Goal: Task Accomplishment & Management: Use online tool/utility

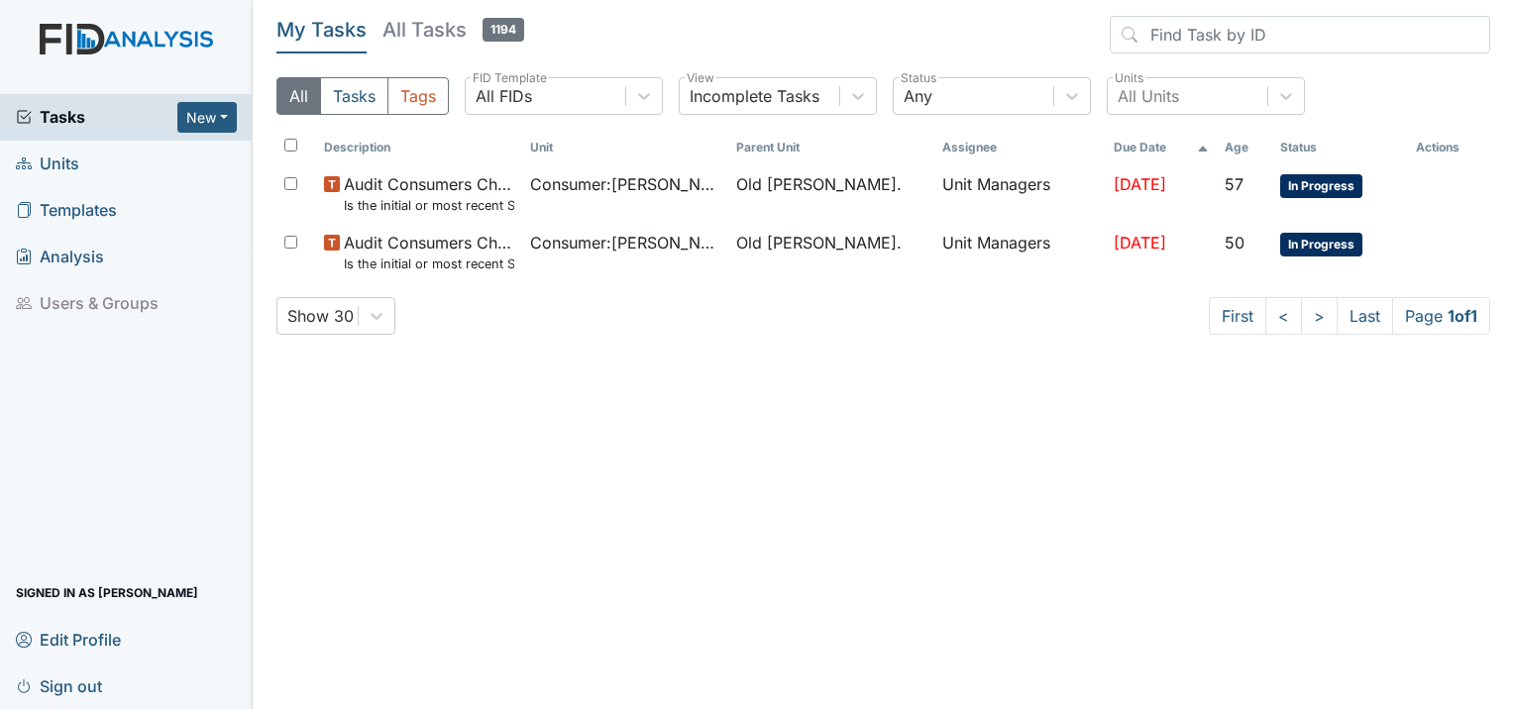
click at [62, 158] on span "Units" at bounding box center [47, 164] width 63 height 31
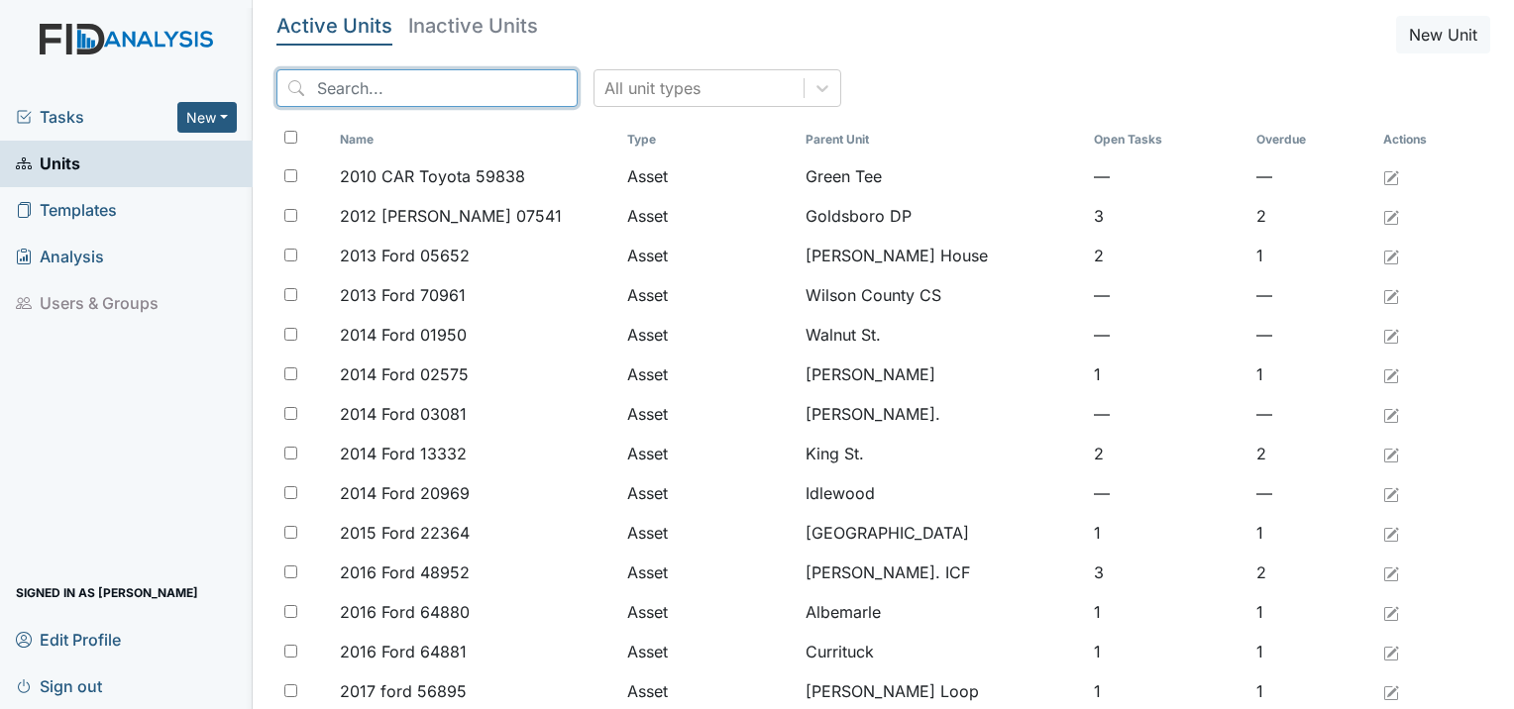
click at [463, 95] on input "search" at bounding box center [426, 88] width 301 height 38
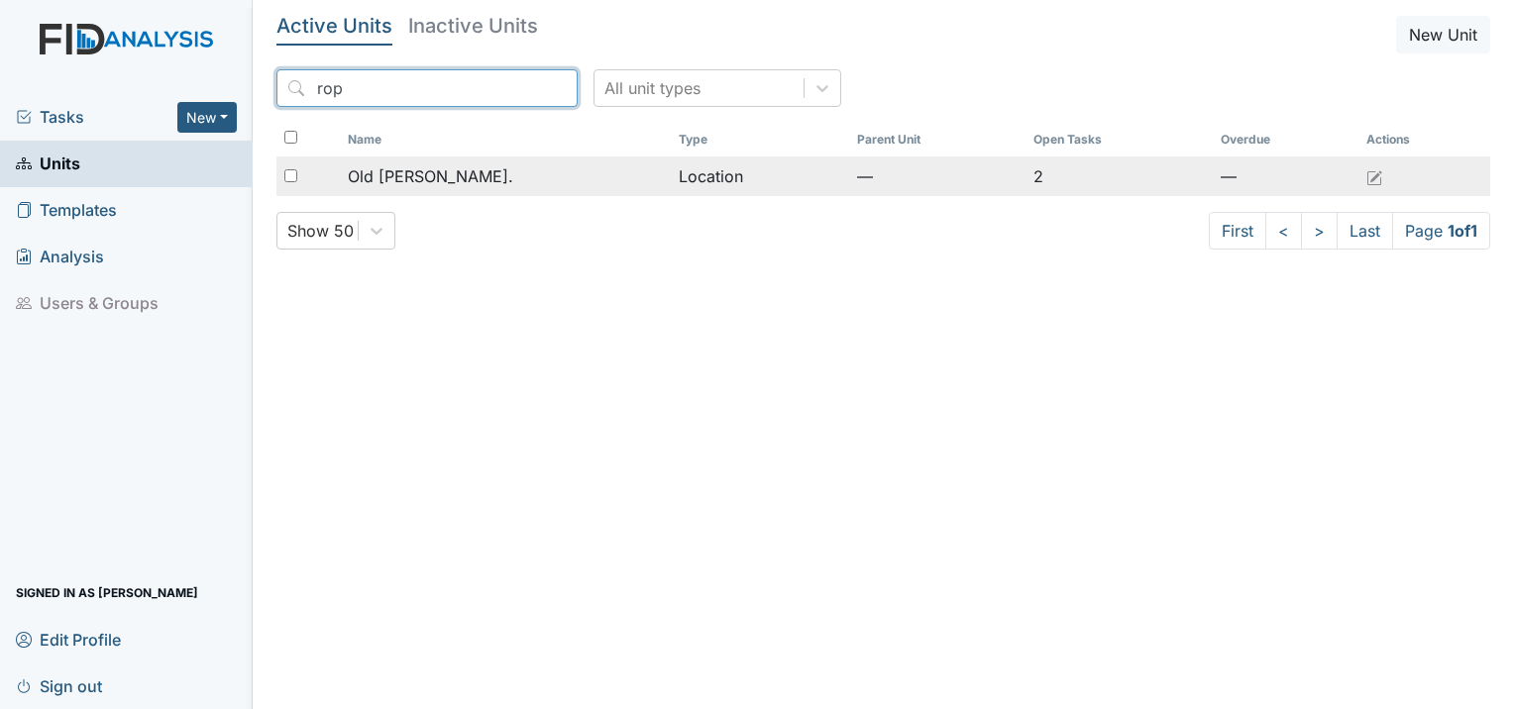
type input "rop"
click at [444, 172] on span "Old [PERSON_NAME]." at bounding box center [430, 176] width 165 height 24
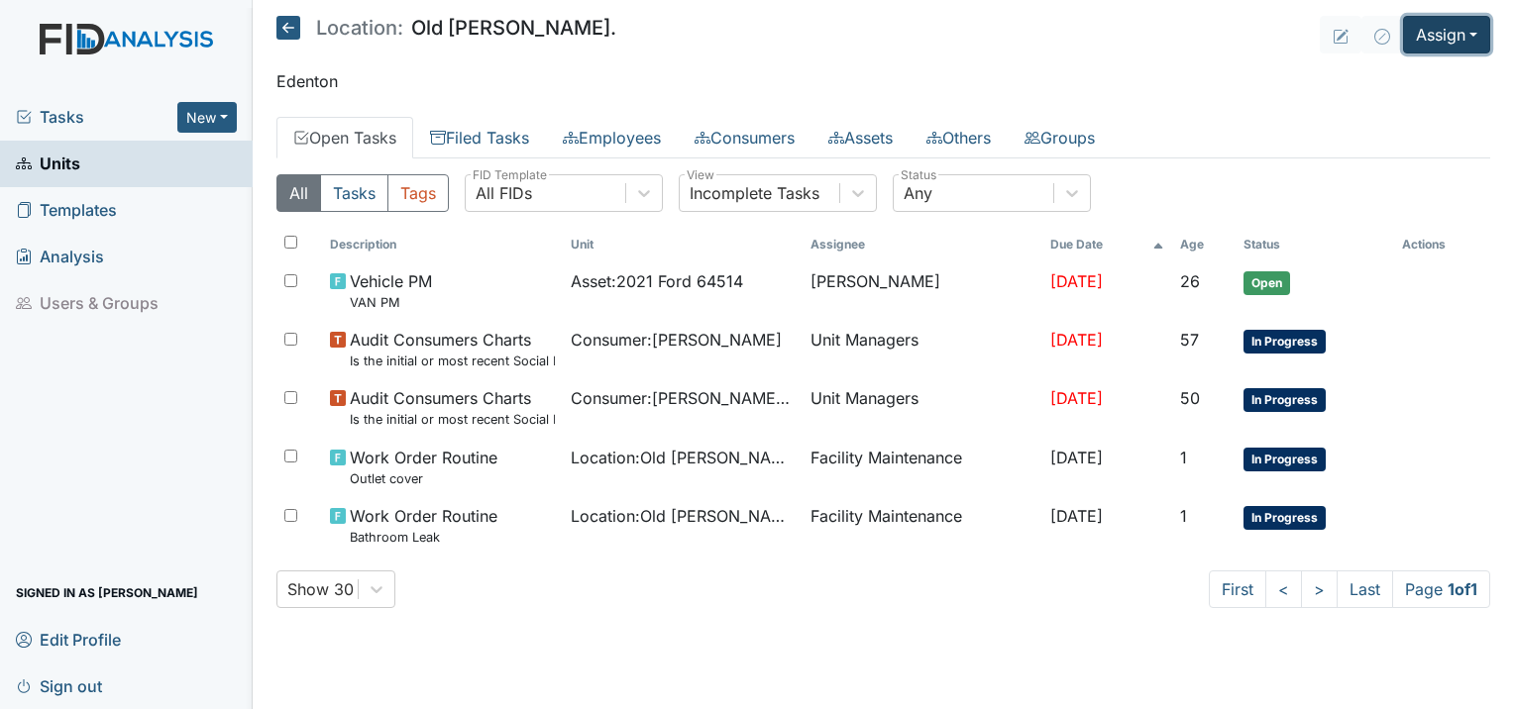
click at [1439, 37] on button "Assign" at bounding box center [1446, 35] width 87 height 38
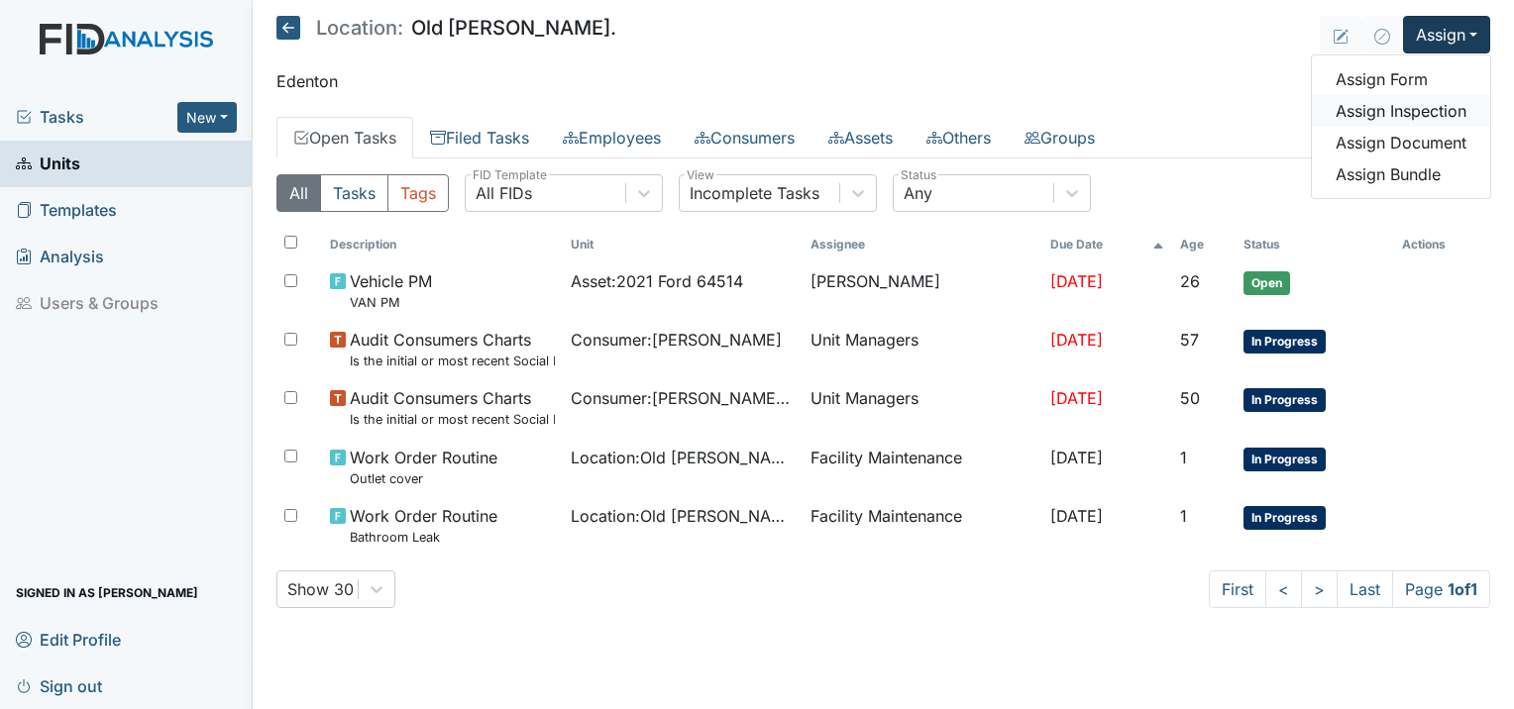
click at [1418, 112] on link "Assign Inspection" at bounding box center [1401, 111] width 178 height 32
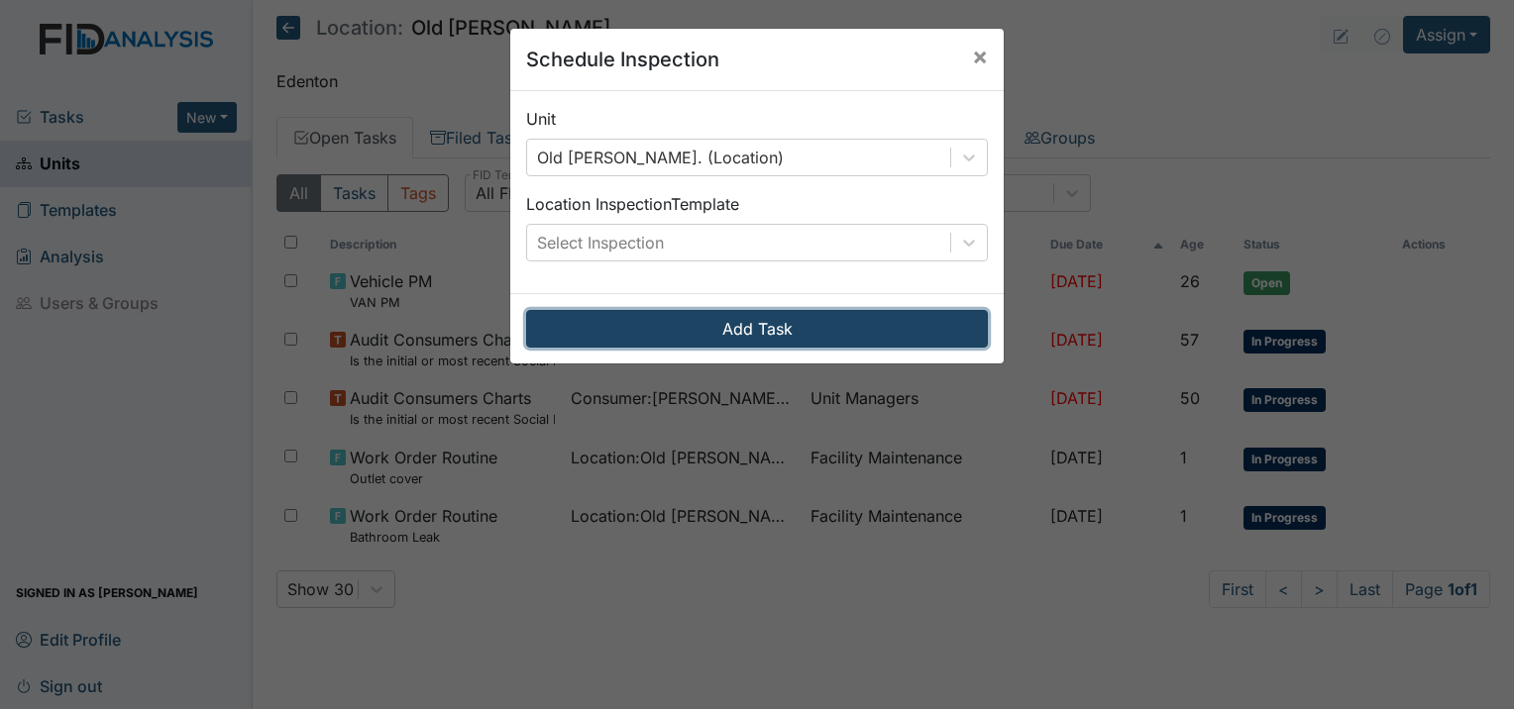
click at [838, 338] on button "Add Task" at bounding box center [757, 329] width 462 height 38
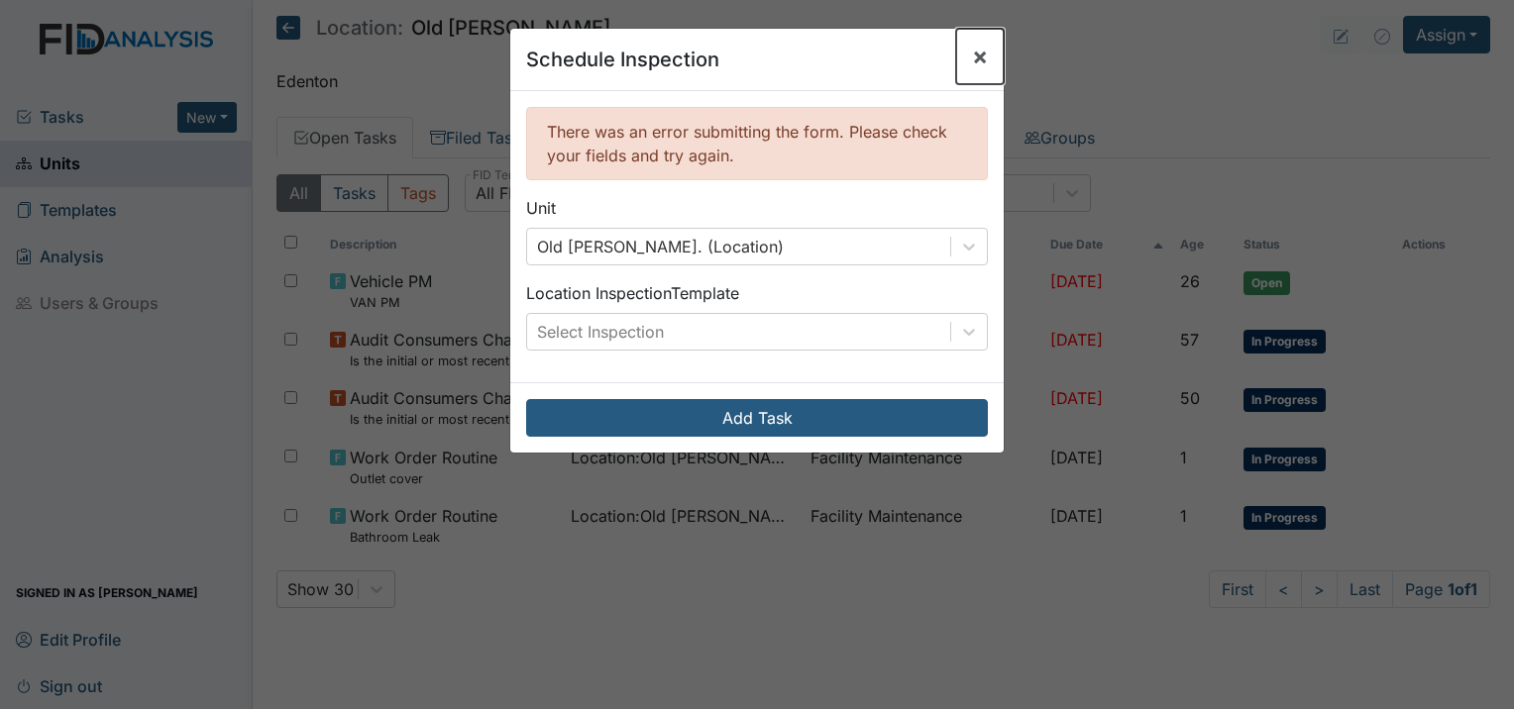
click at [972, 62] on span "×" at bounding box center [980, 56] width 16 height 29
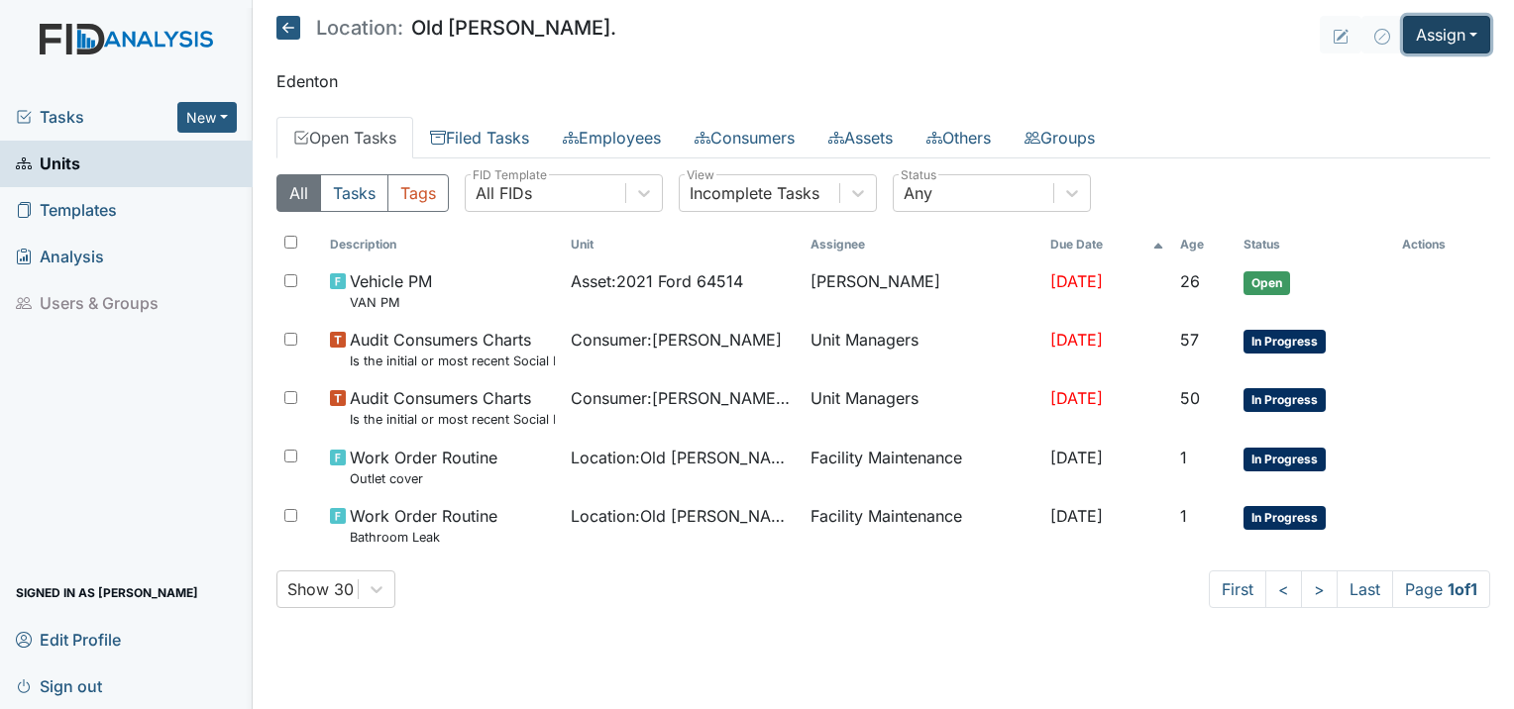
click at [1459, 45] on button "Assign" at bounding box center [1446, 35] width 87 height 38
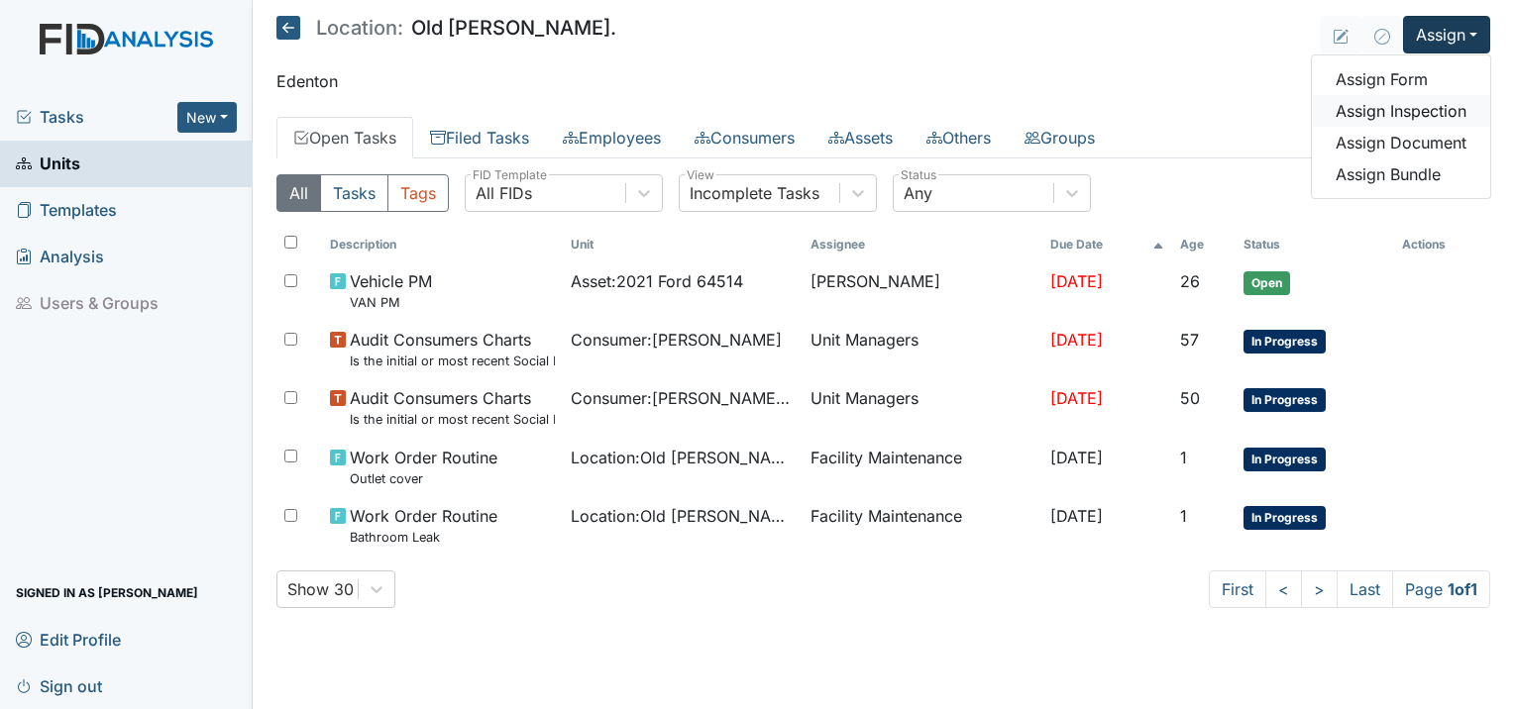
click at [1443, 121] on link "Assign Inspection" at bounding box center [1401, 111] width 178 height 32
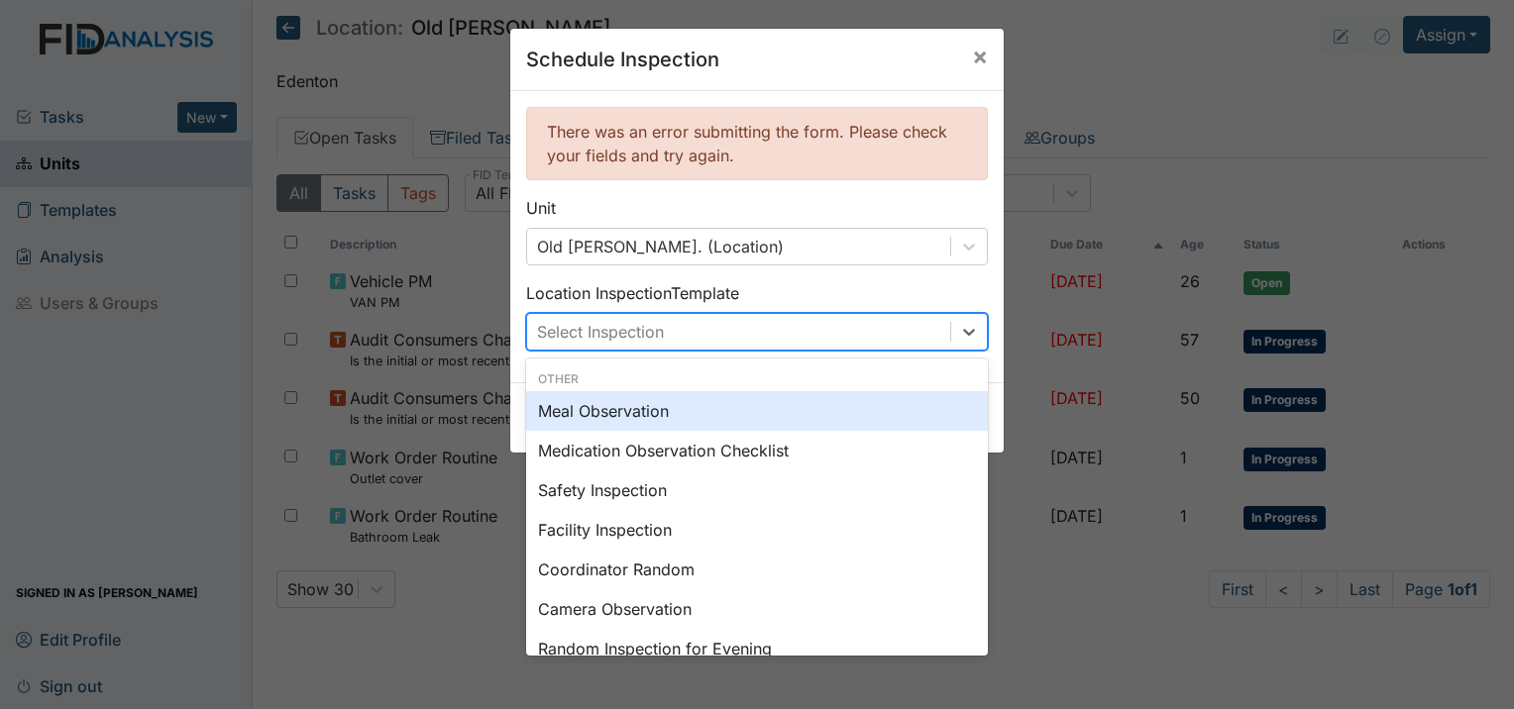
click at [668, 341] on div "Select Inspection" at bounding box center [738, 332] width 423 height 36
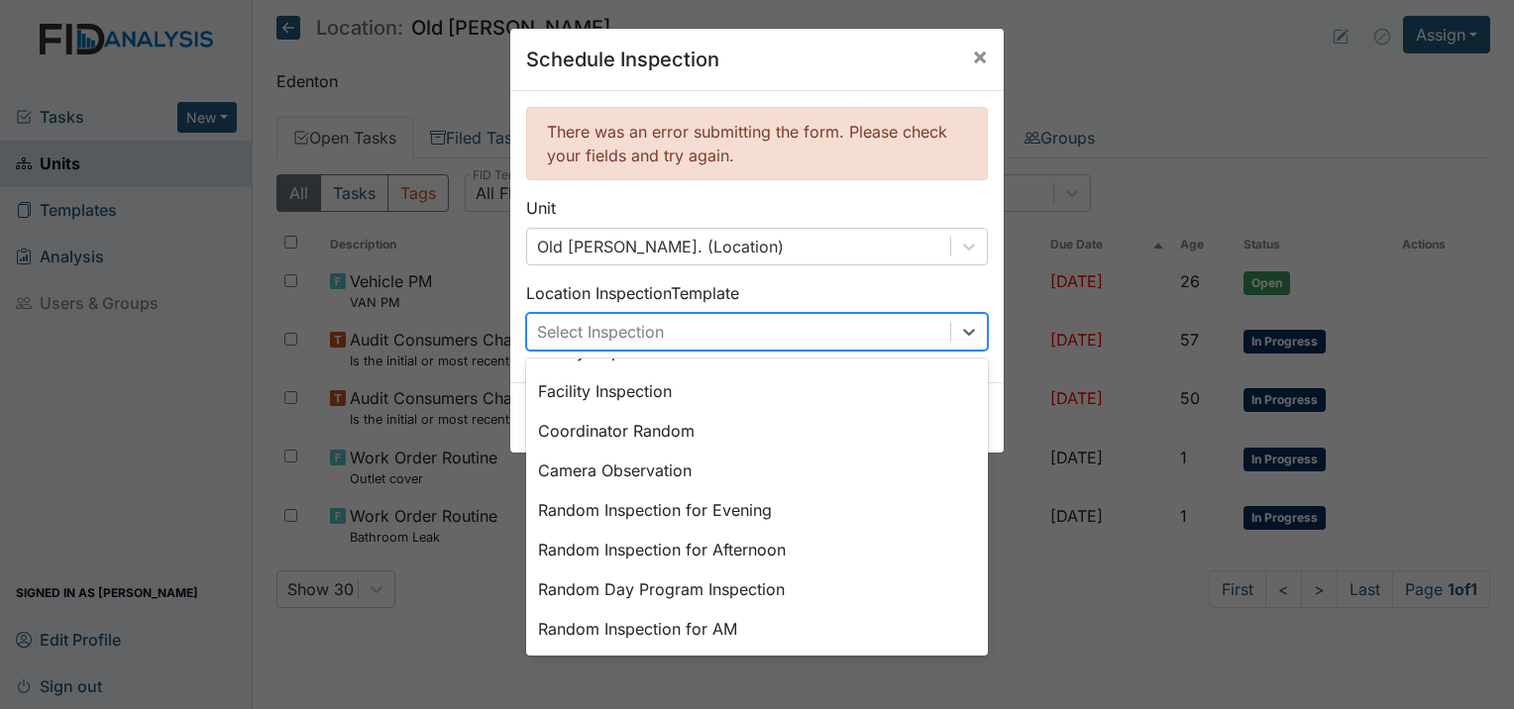
scroll to position [341, 0]
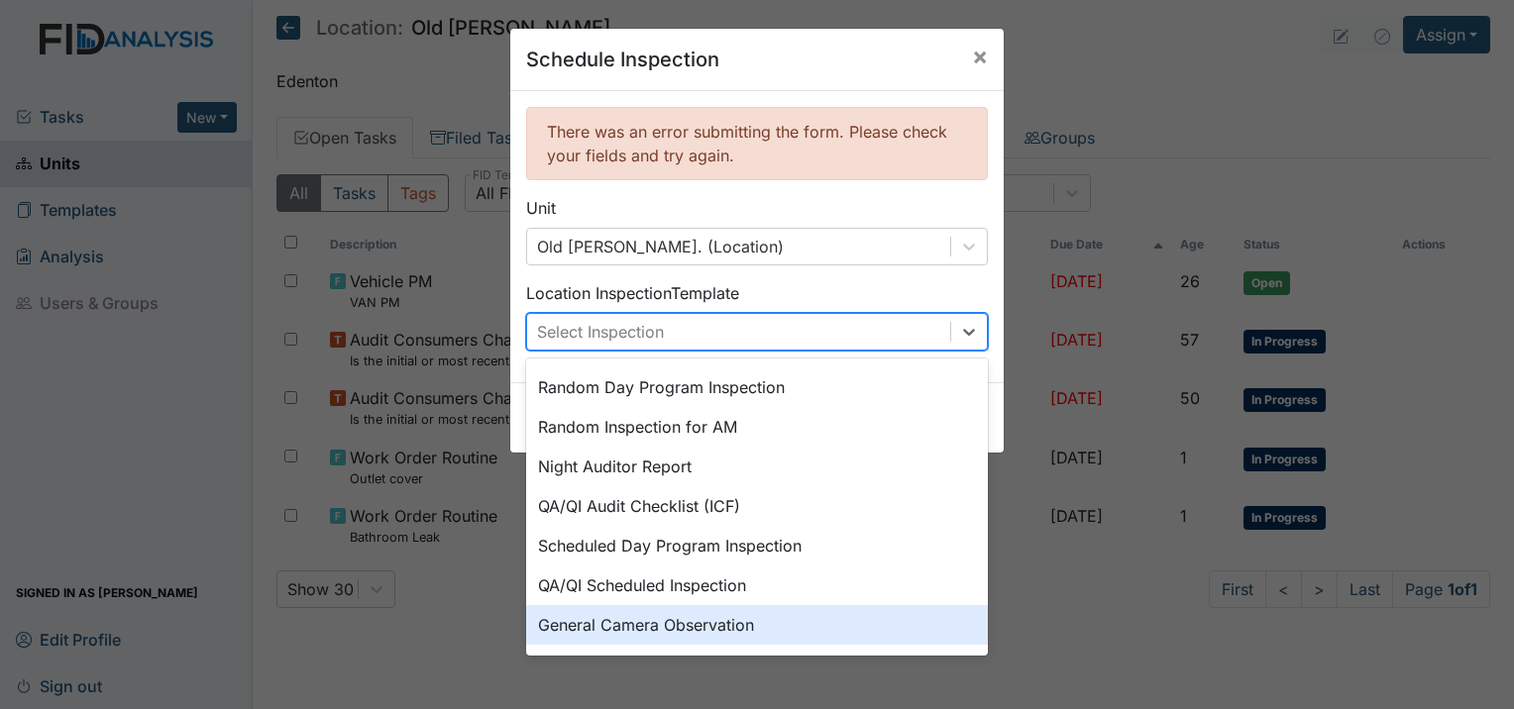
click at [659, 622] on div "General Camera Observation" at bounding box center [757, 625] width 462 height 40
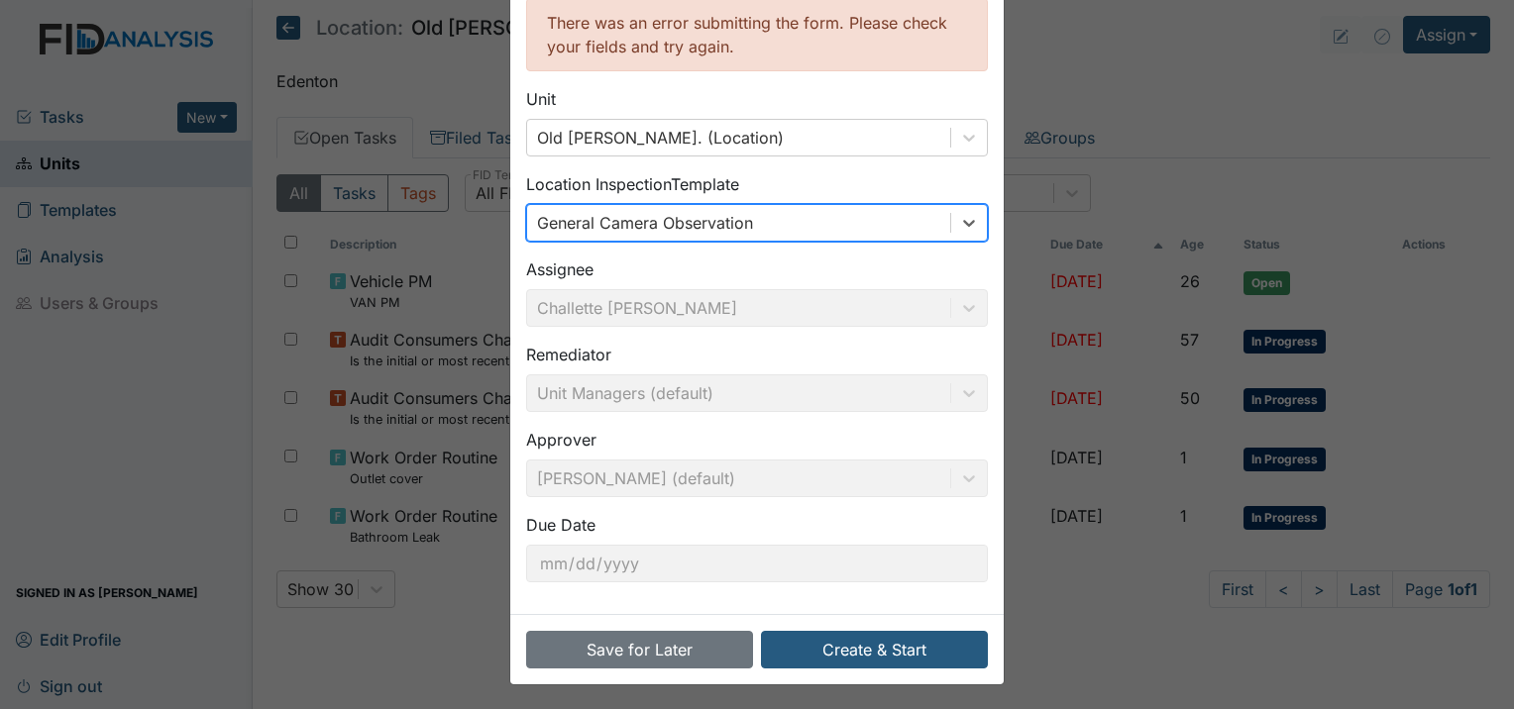
scroll to position [111, 0]
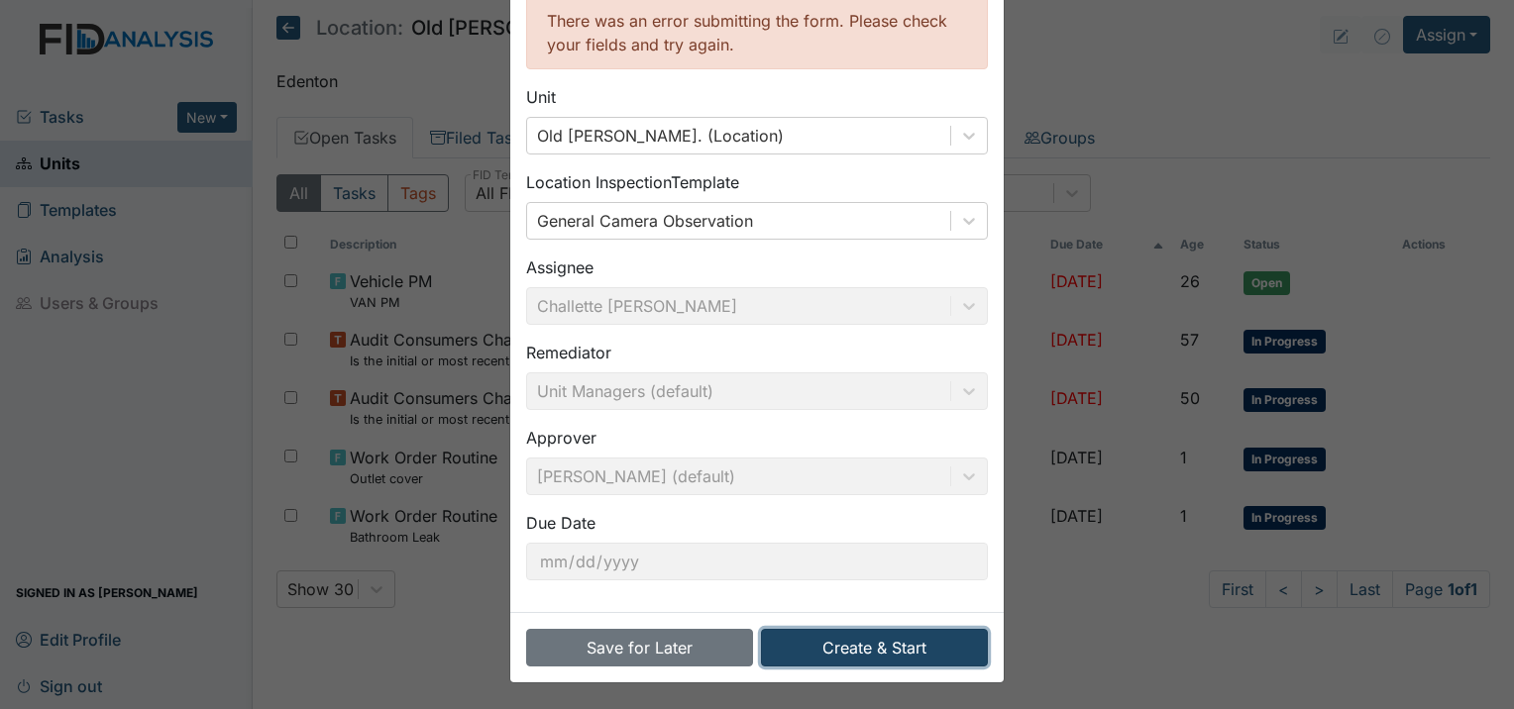
click at [848, 662] on button "Create & Start" at bounding box center [874, 648] width 227 height 38
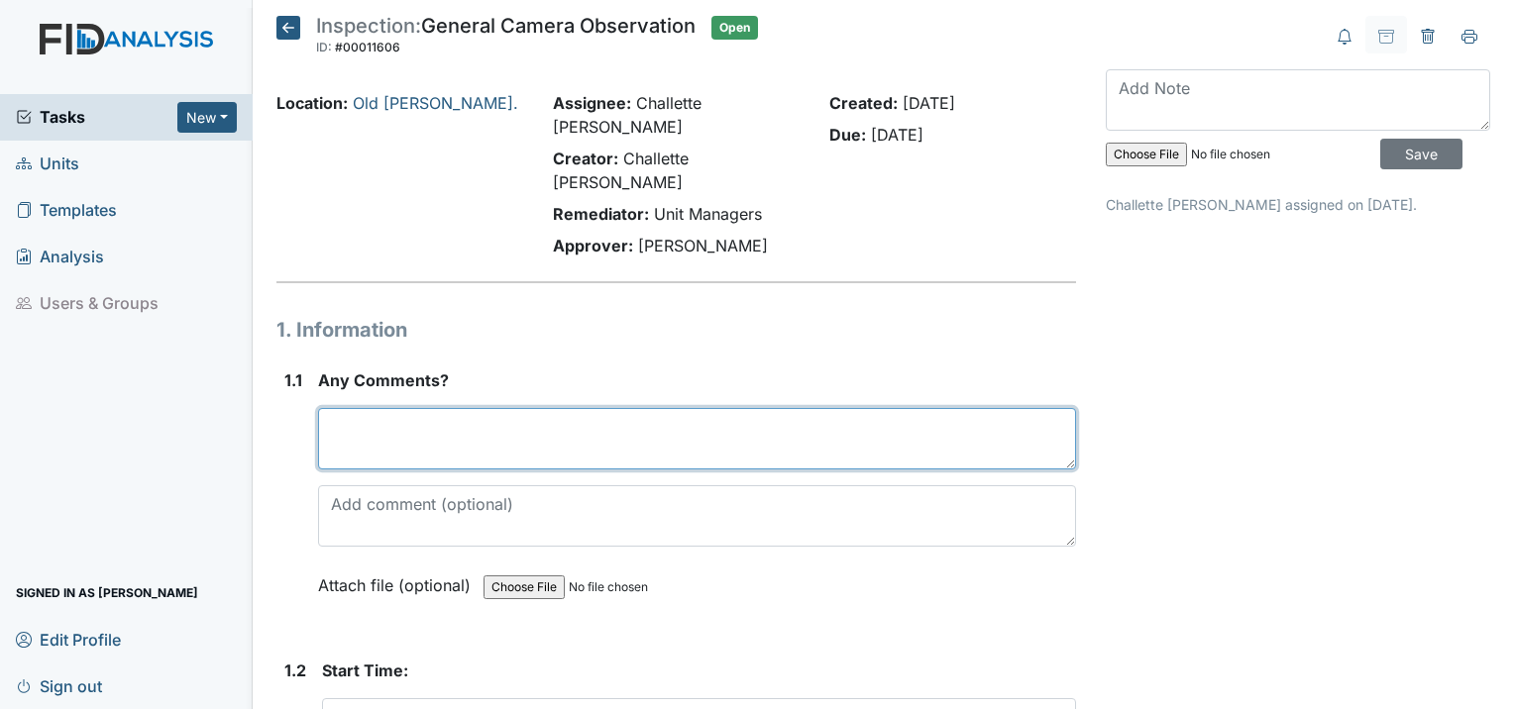
click at [499, 408] on textarea at bounding box center [697, 438] width 758 height 61
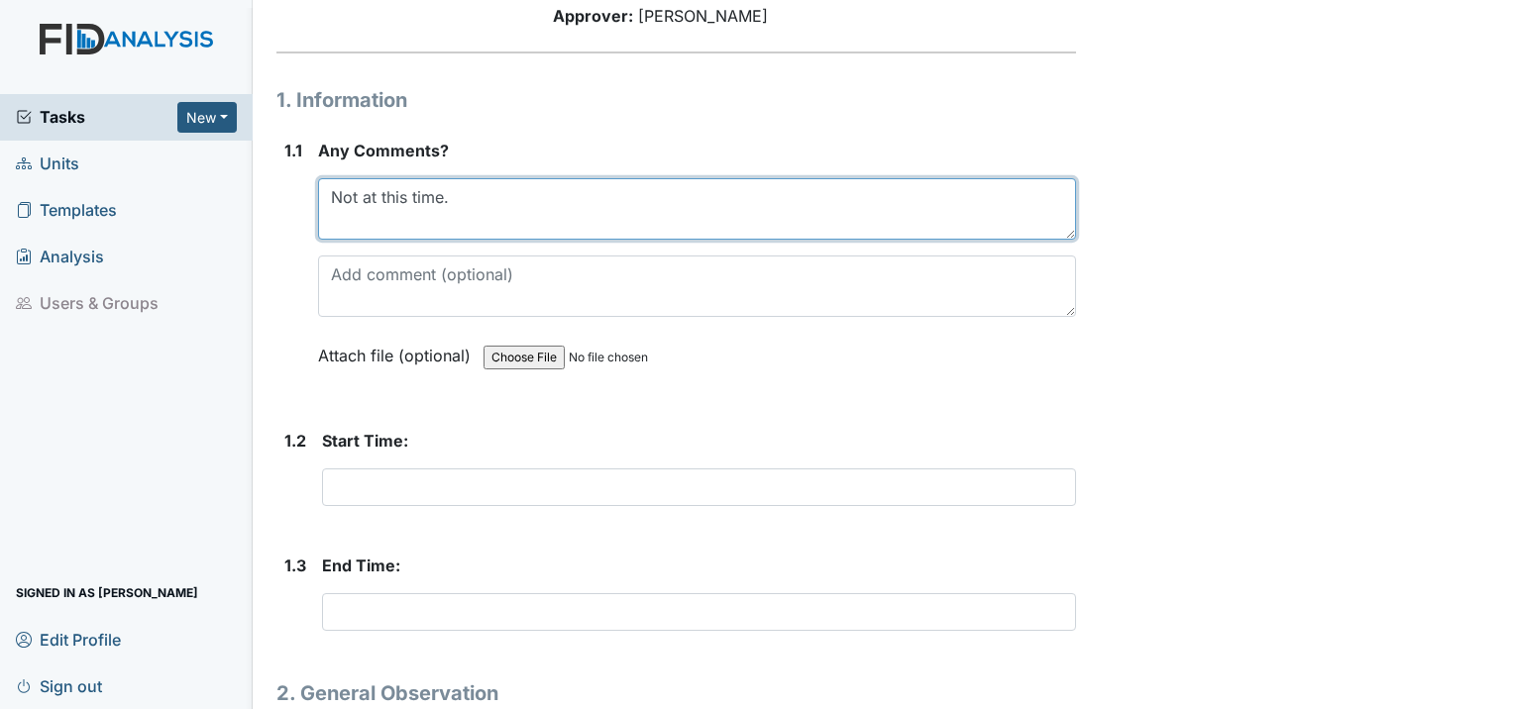
scroll to position [396, 0]
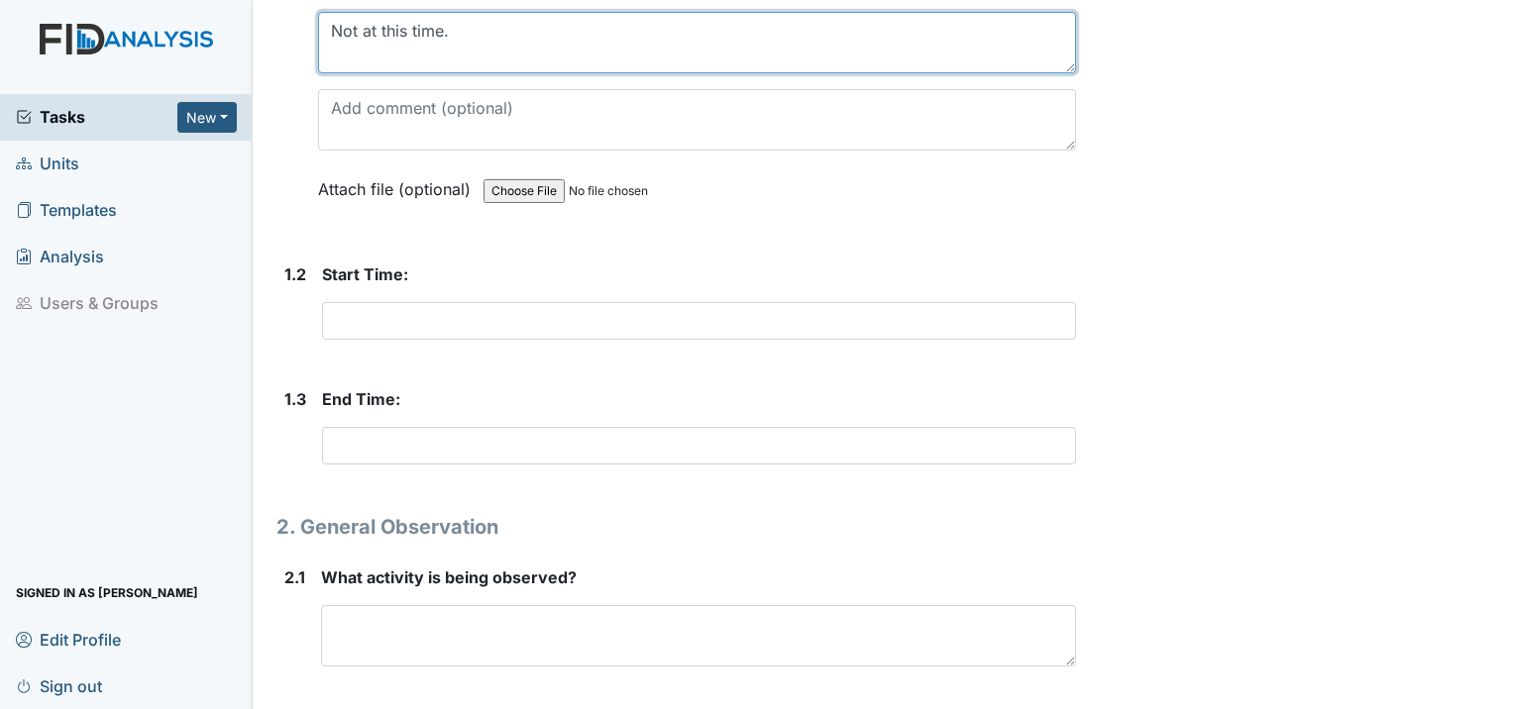
type textarea "Not at this time."
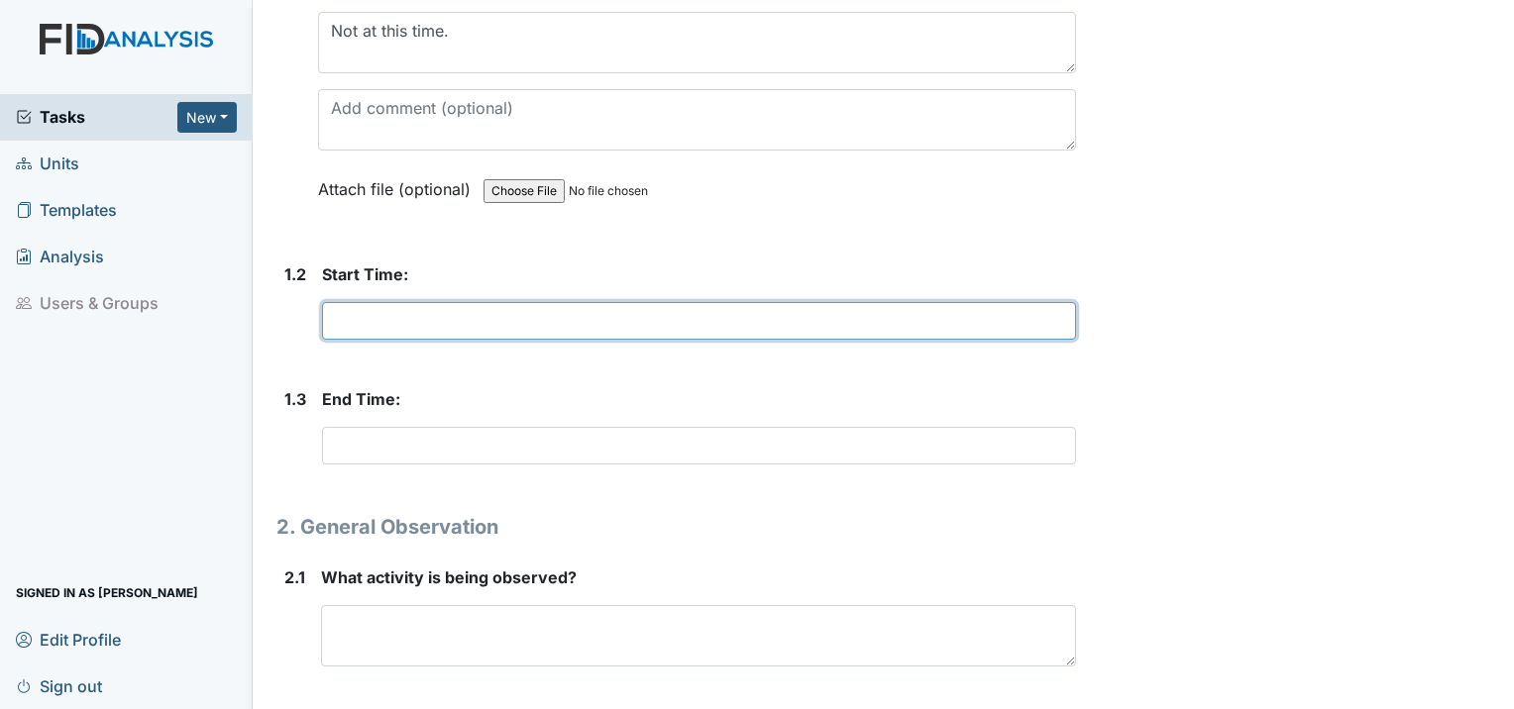
click at [454, 302] on input "text" at bounding box center [699, 321] width 754 height 38
type input "7"
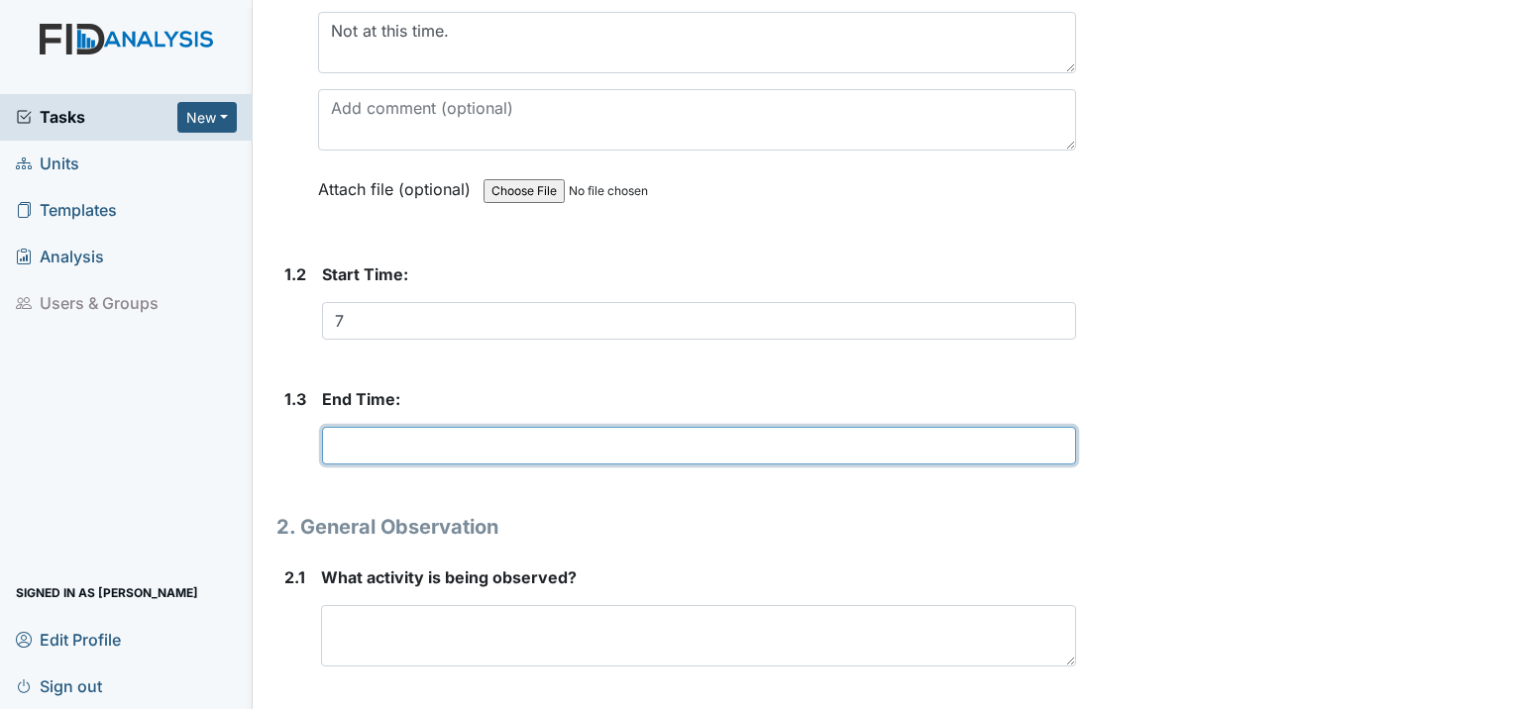
click at [408, 427] on input "text" at bounding box center [699, 446] width 754 height 38
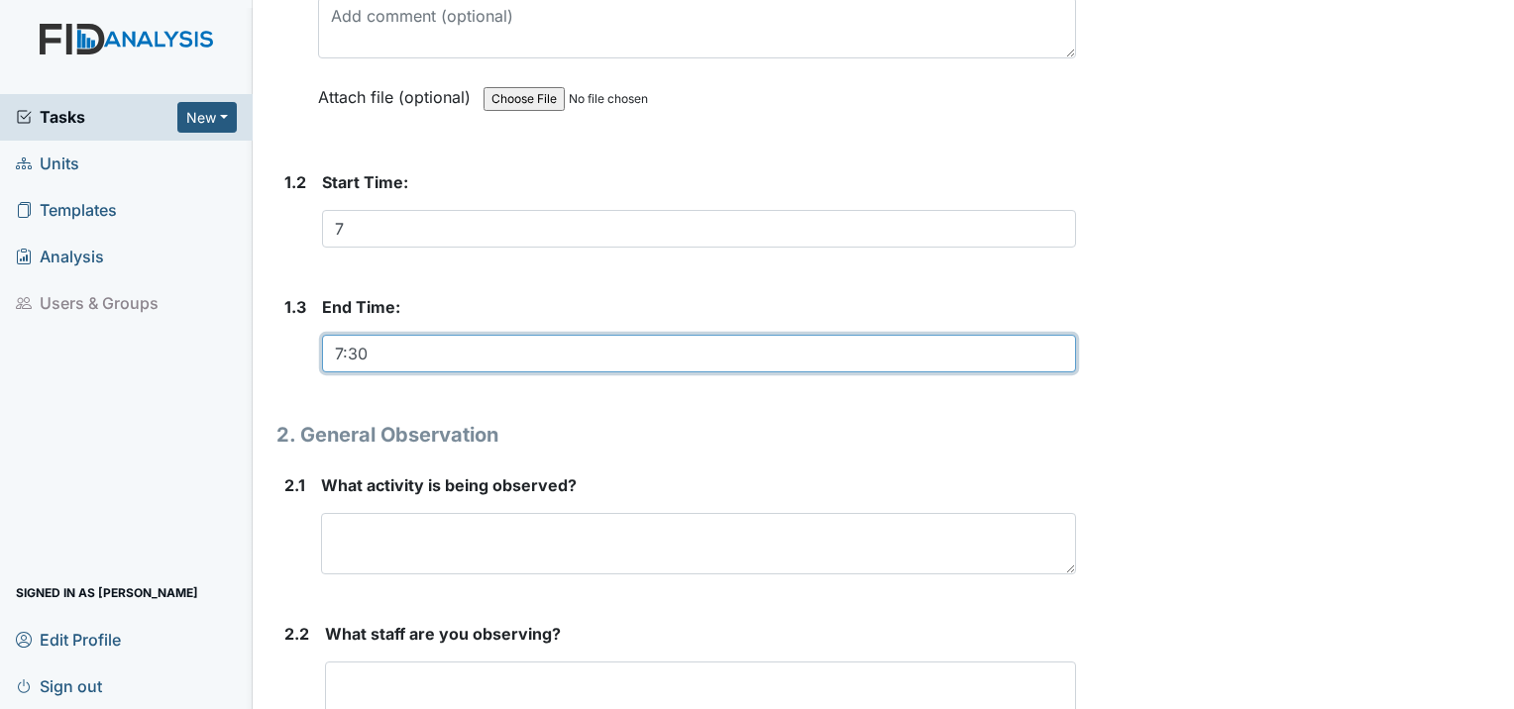
scroll to position [595, 0]
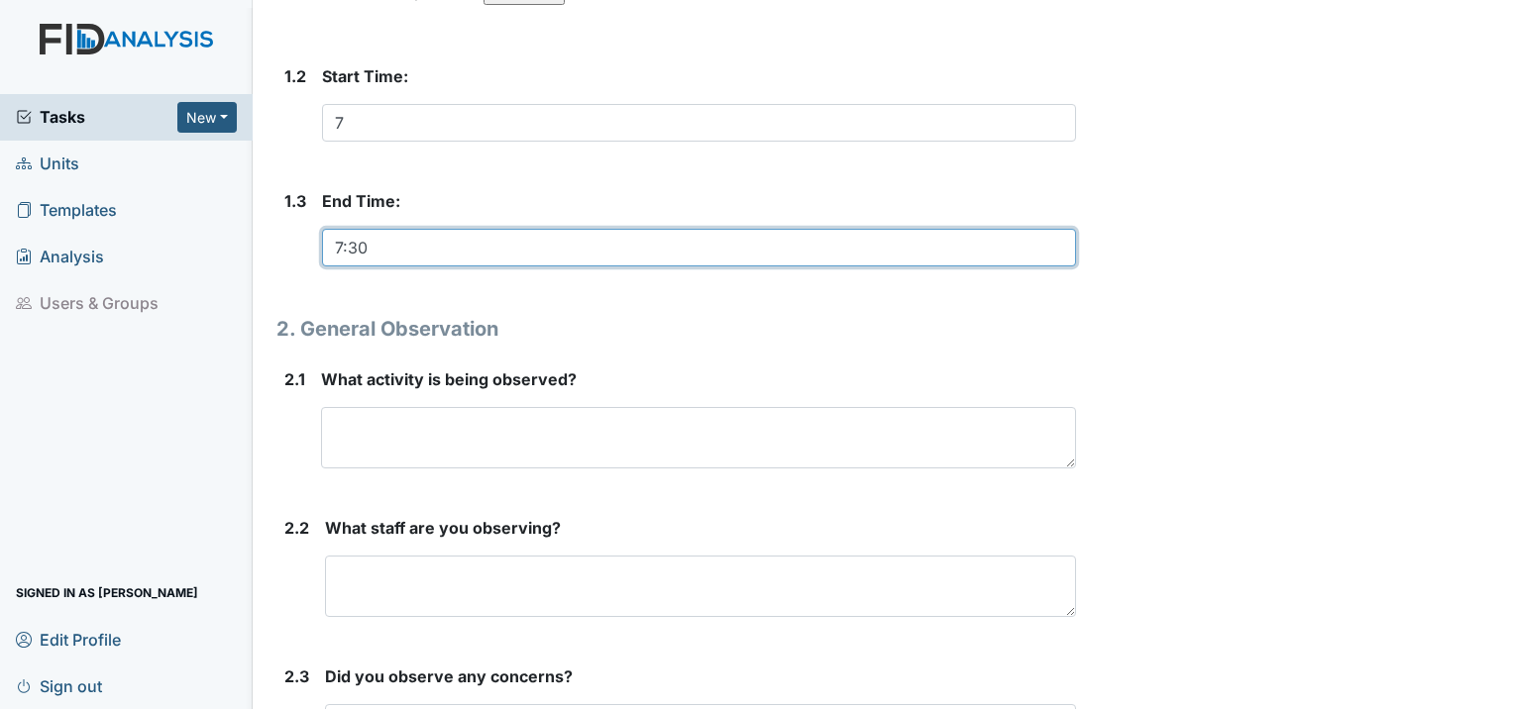
type input "7:30"
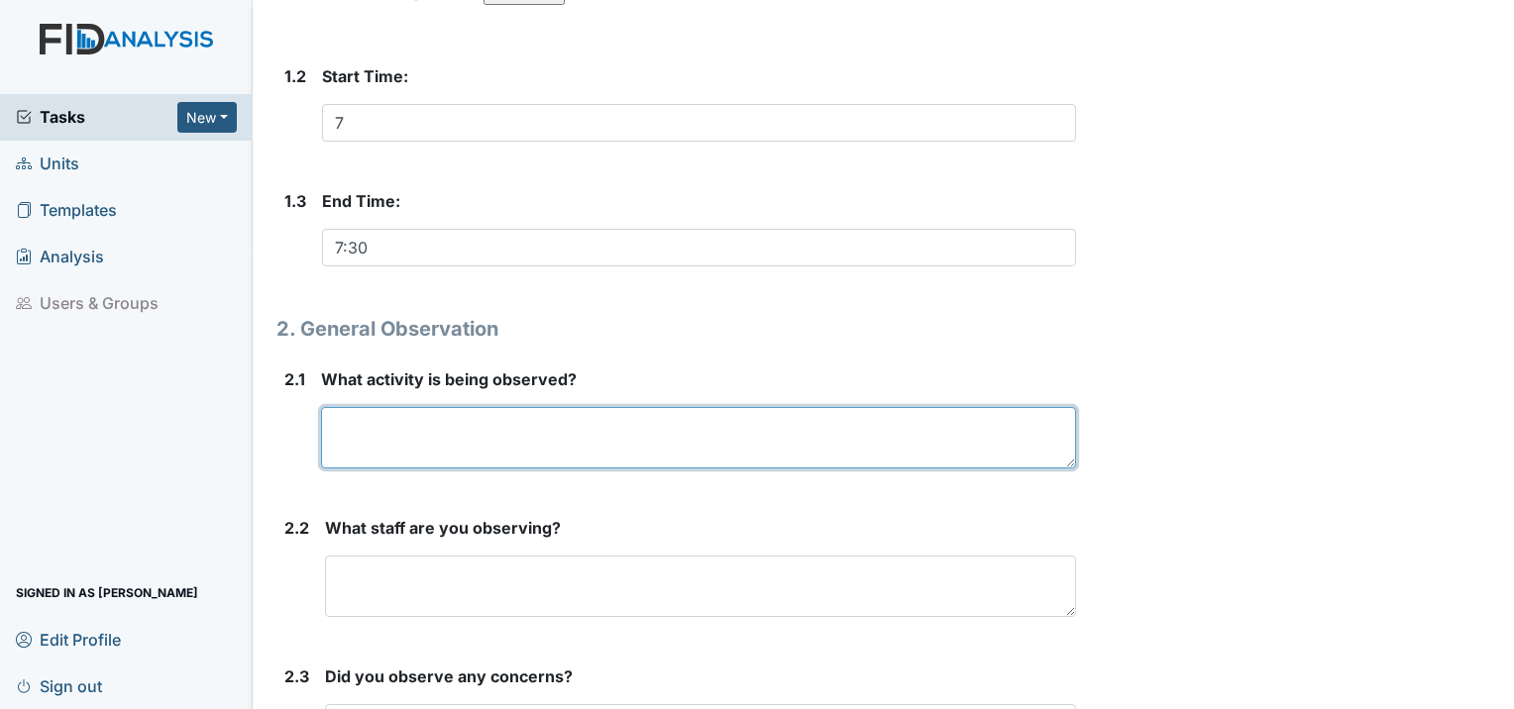
click at [532, 418] on textarea at bounding box center [698, 437] width 755 height 61
type textarea "med pass"
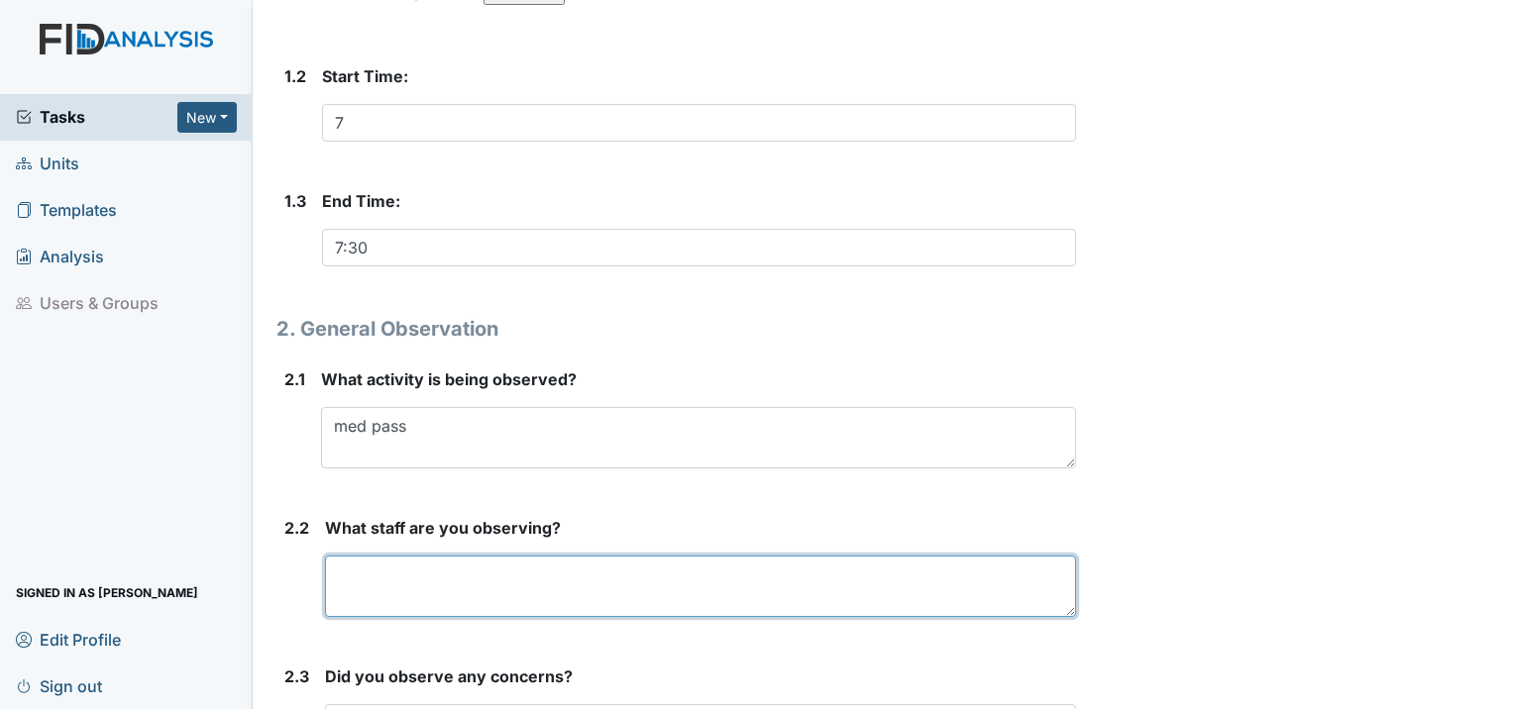
click at [470, 556] on textarea at bounding box center [700, 586] width 751 height 61
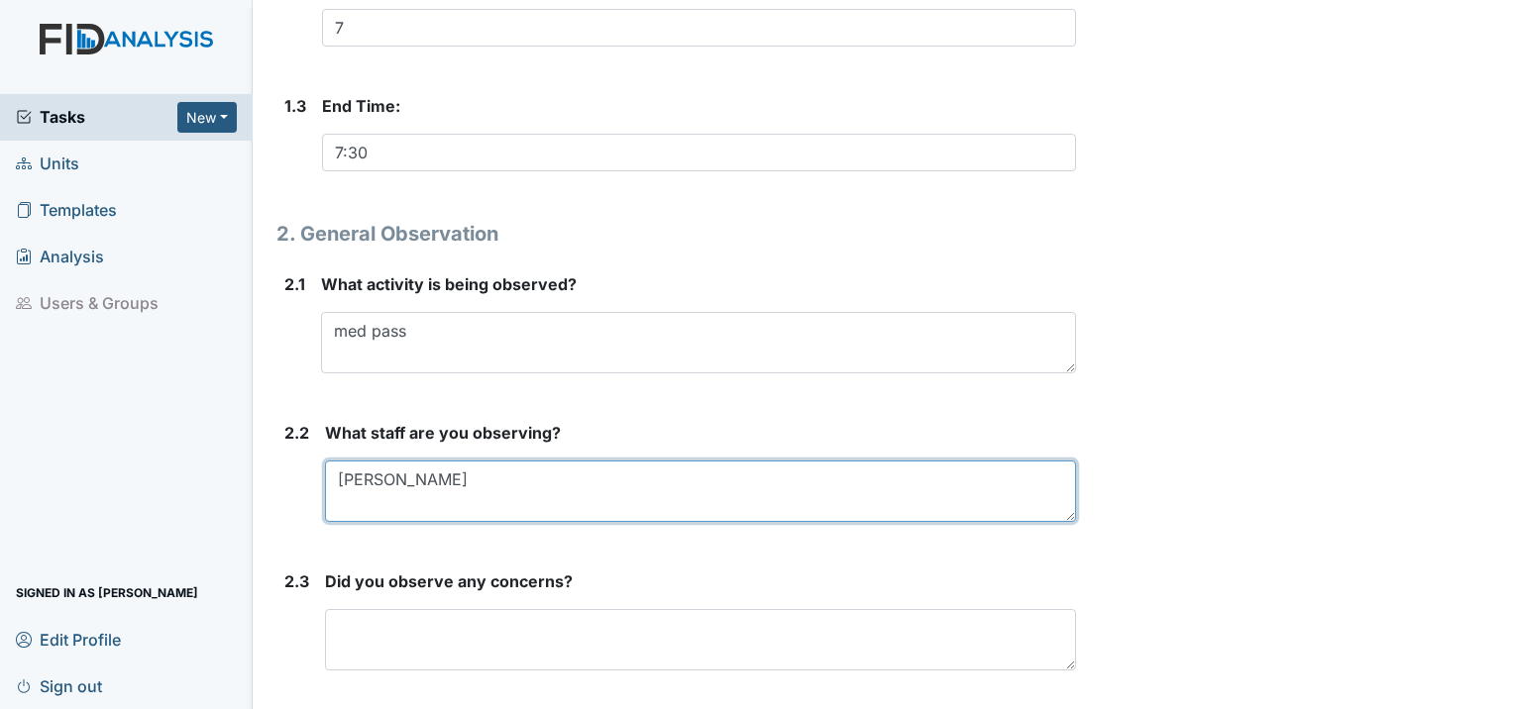
scroll to position [702, 0]
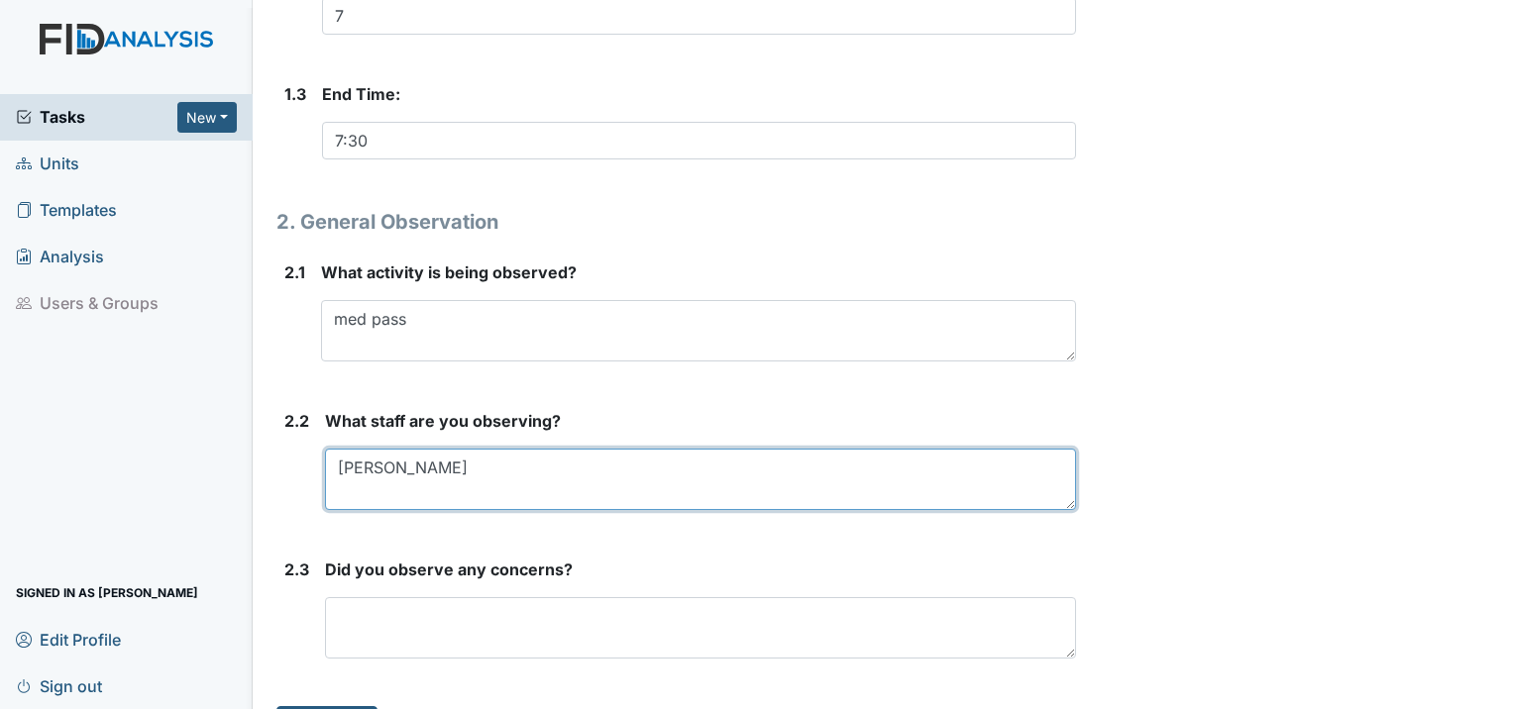
type textarea "Tiffany"
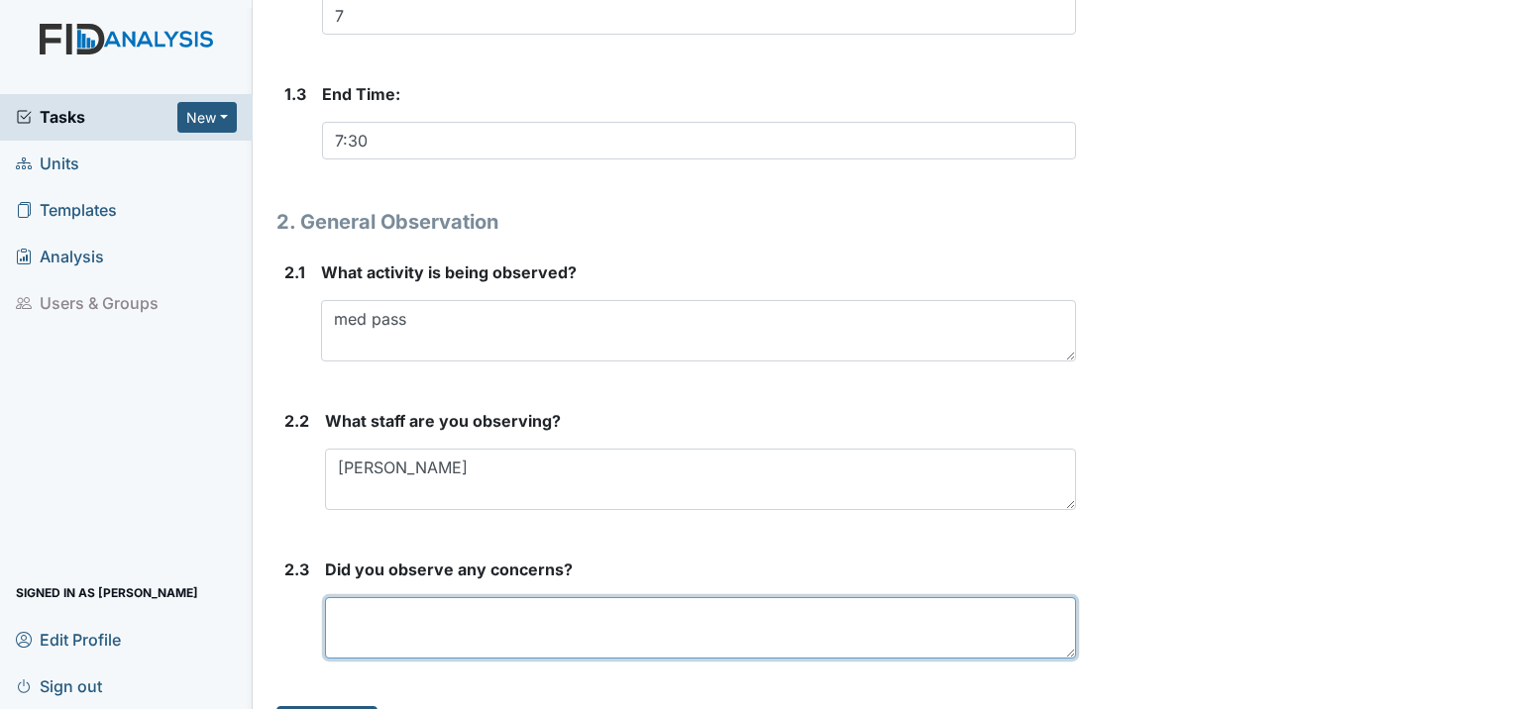
click at [444, 598] on textarea at bounding box center [700, 628] width 751 height 61
type textarea "No concerns at his time."
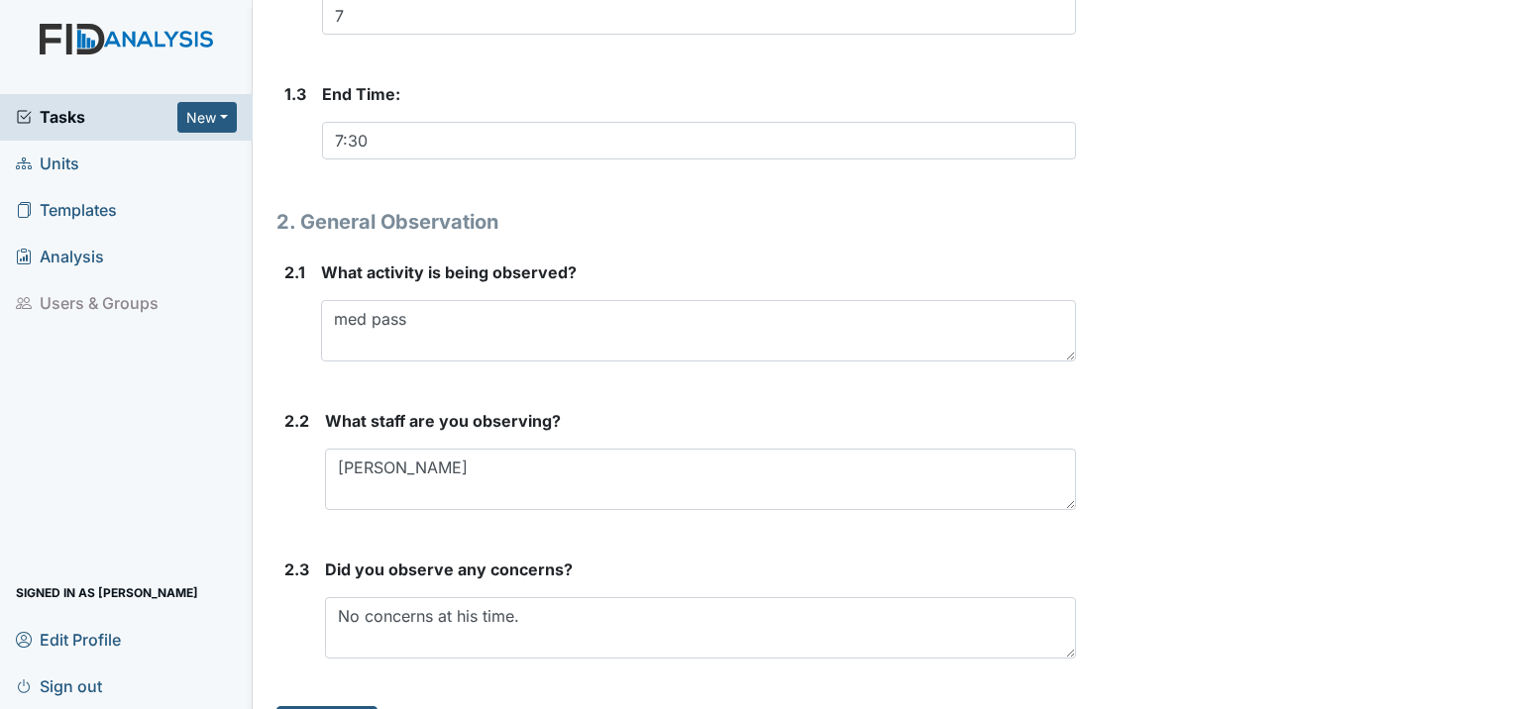
click at [335, 696] on main "Inspection: General Camera Observation ID: #00011606 Open Autosaving... Locatio…" at bounding box center [883, 354] width 1261 height 709
